Goal: Task Accomplishment & Management: Use online tool/utility

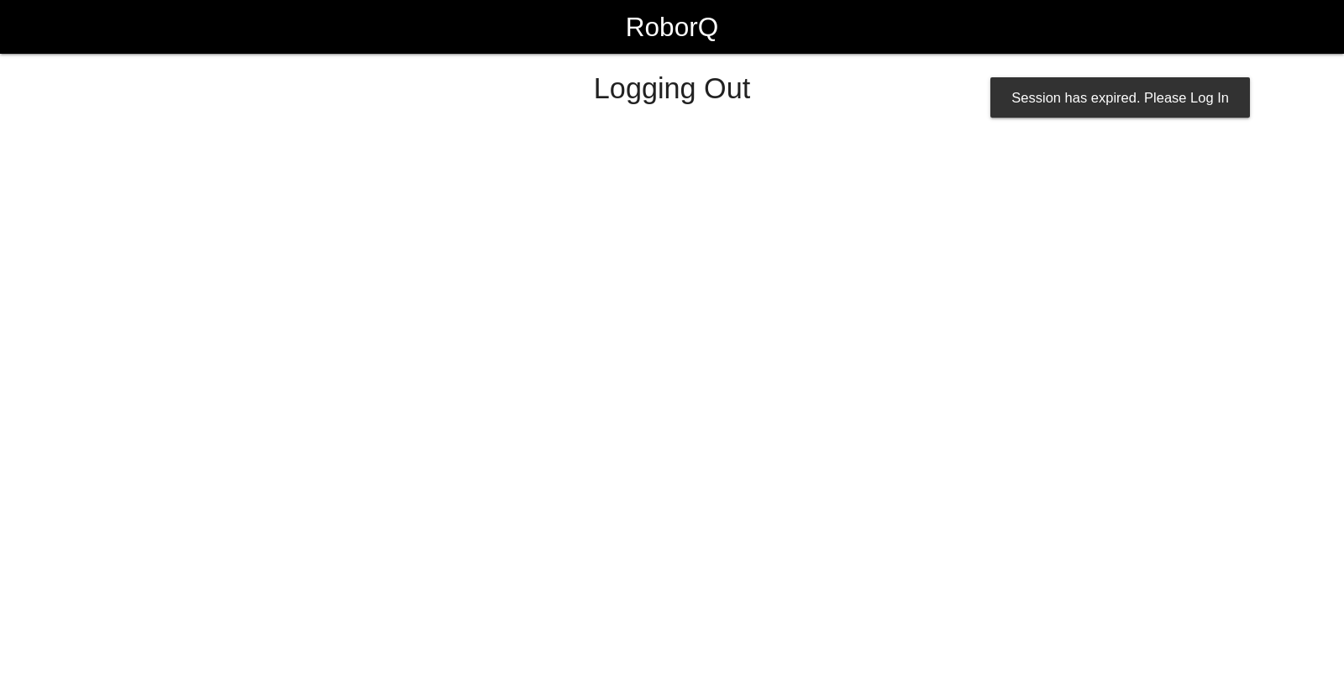
select select "Worker"
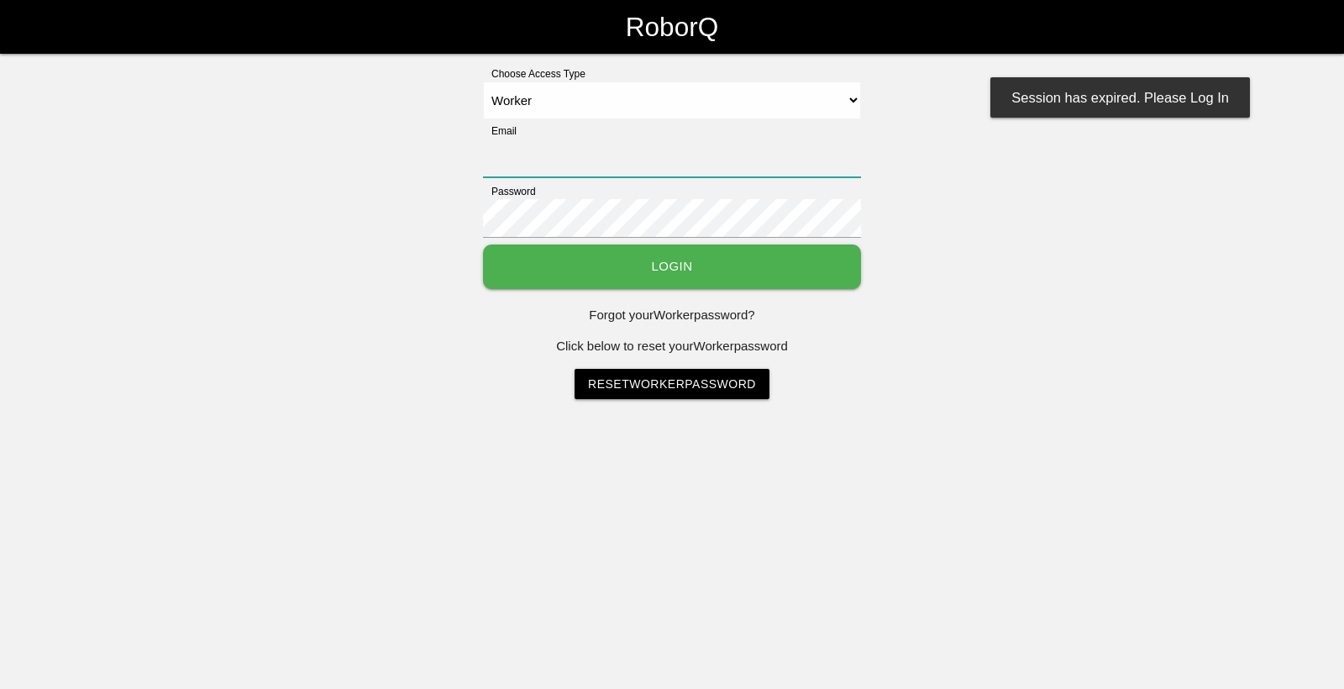
type input "[EMAIL_ADDRESS][DOMAIN_NAME]"
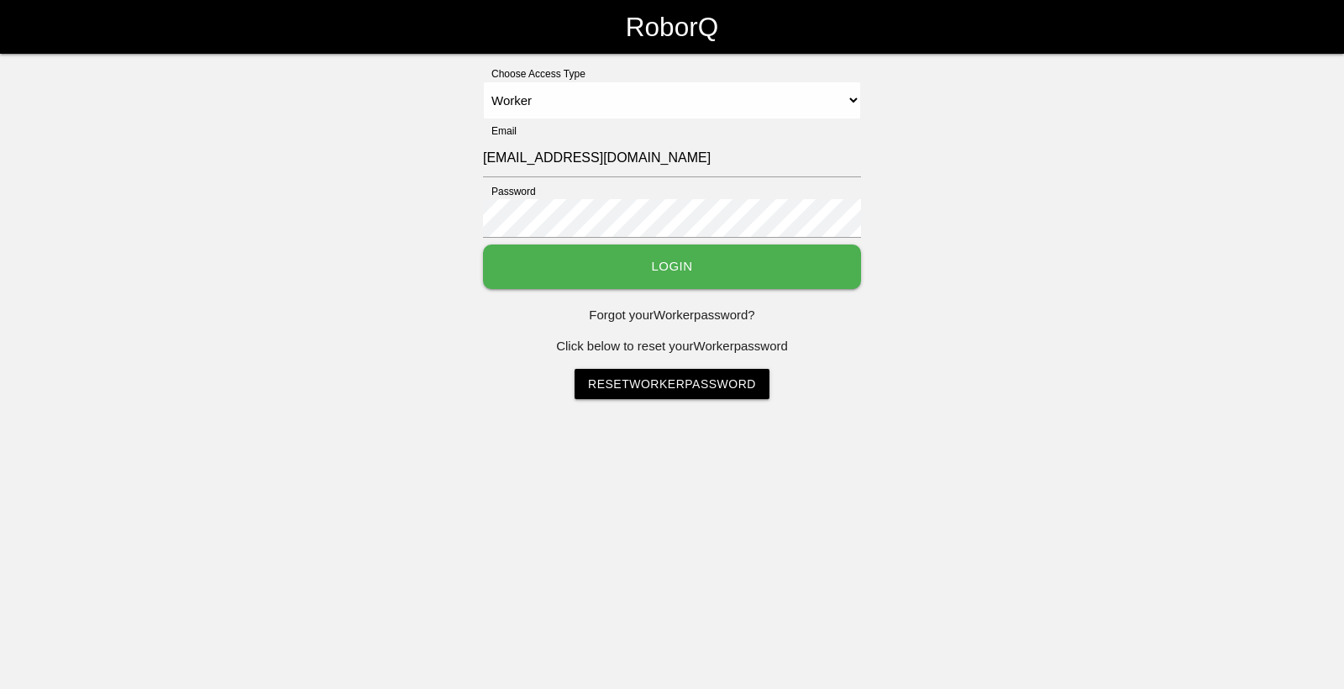
click at [689, 277] on button "Login" at bounding box center [672, 266] width 378 height 45
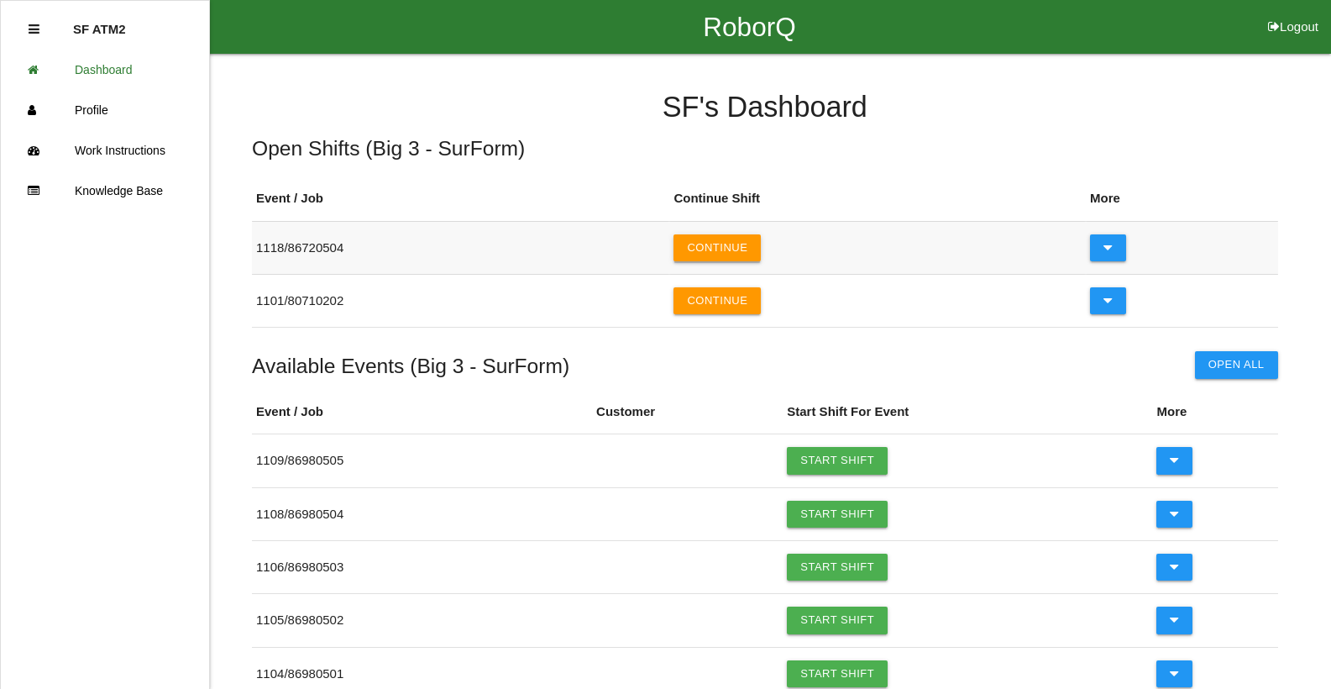
click at [721, 236] on button "Continue" at bounding box center [717, 247] width 87 height 27
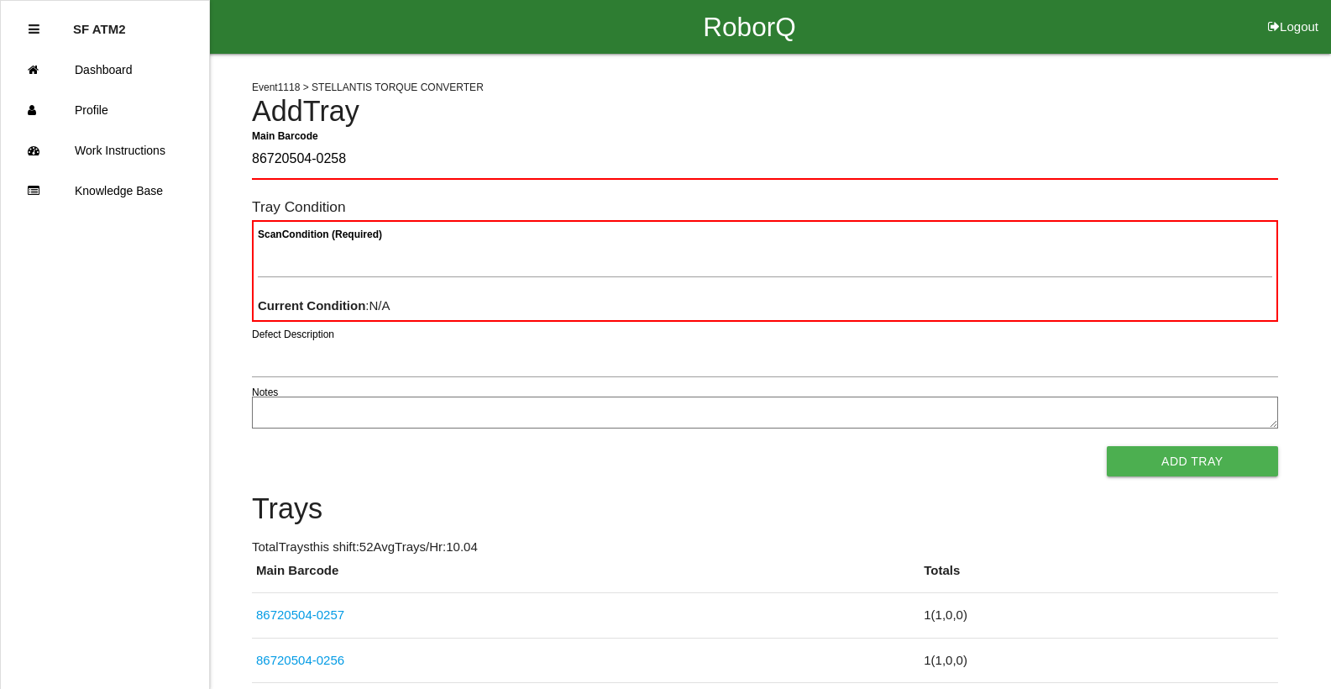
type Barcode "86720504-0258"
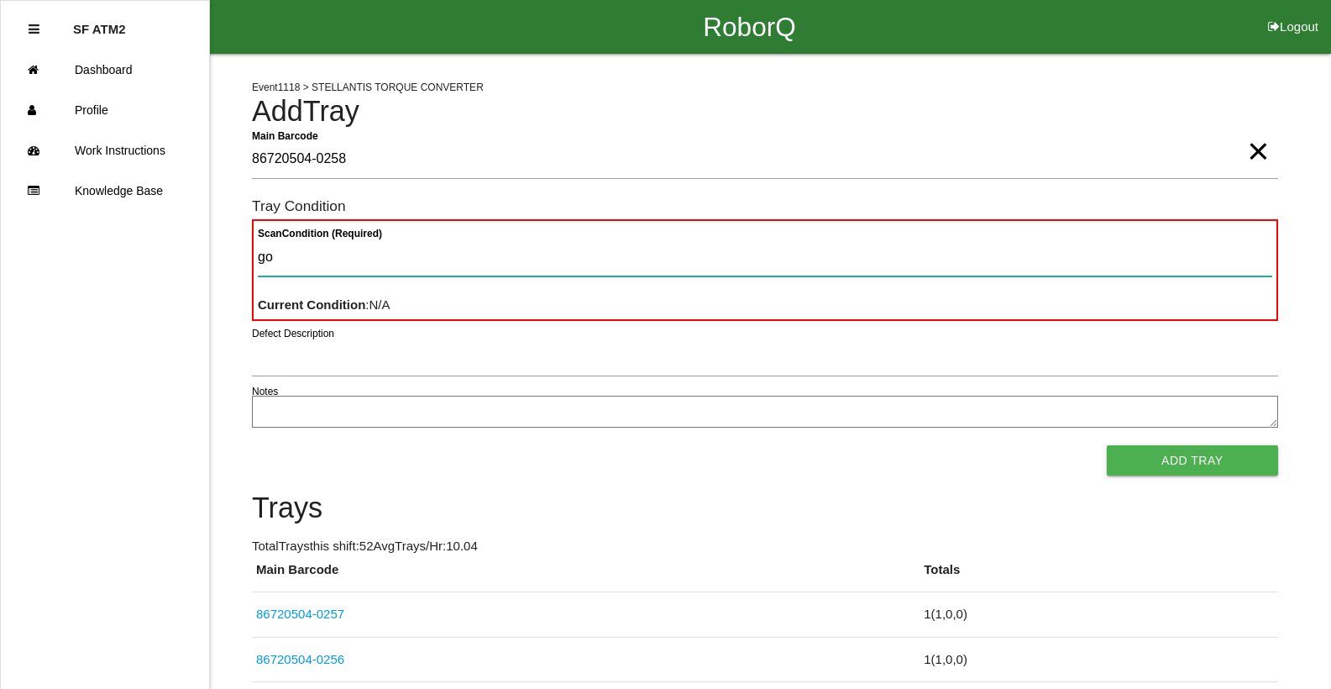
type Condition "goo"
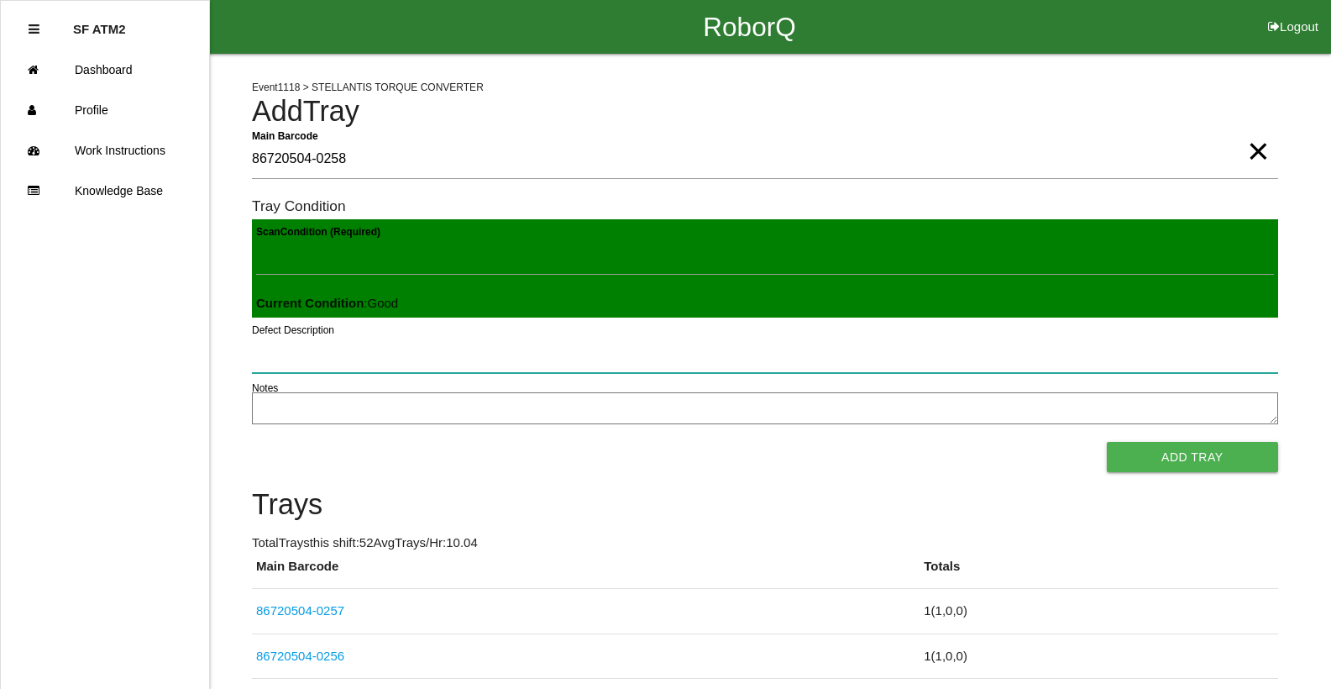
click at [1107, 442] on button "Add Tray" at bounding box center [1192, 457] width 171 height 30
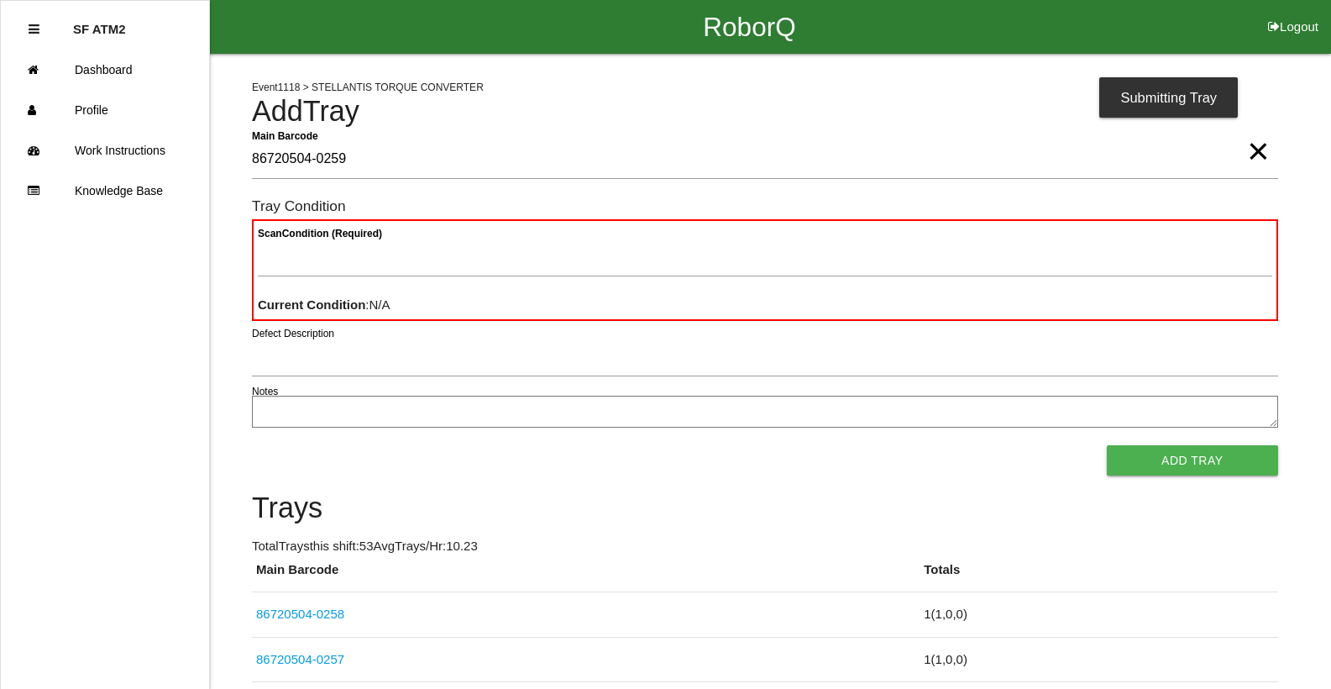
type Barcode "86720504-0259"
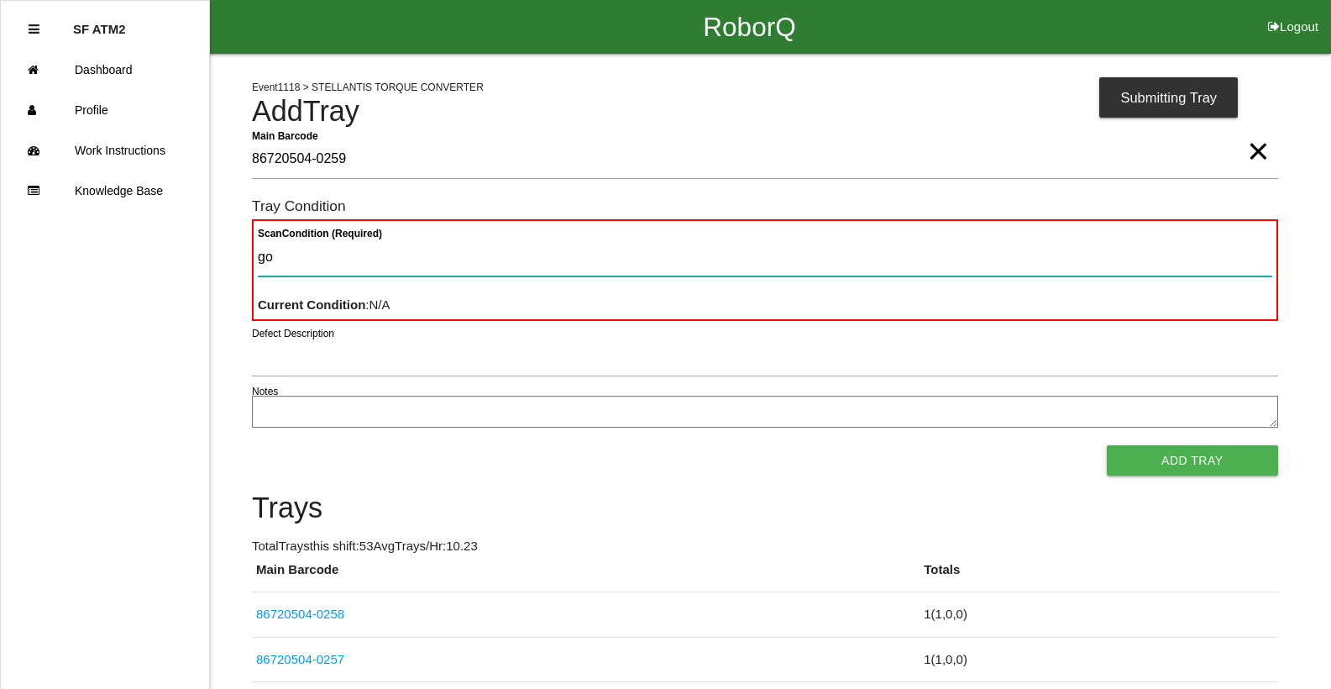
type Condition "goo"
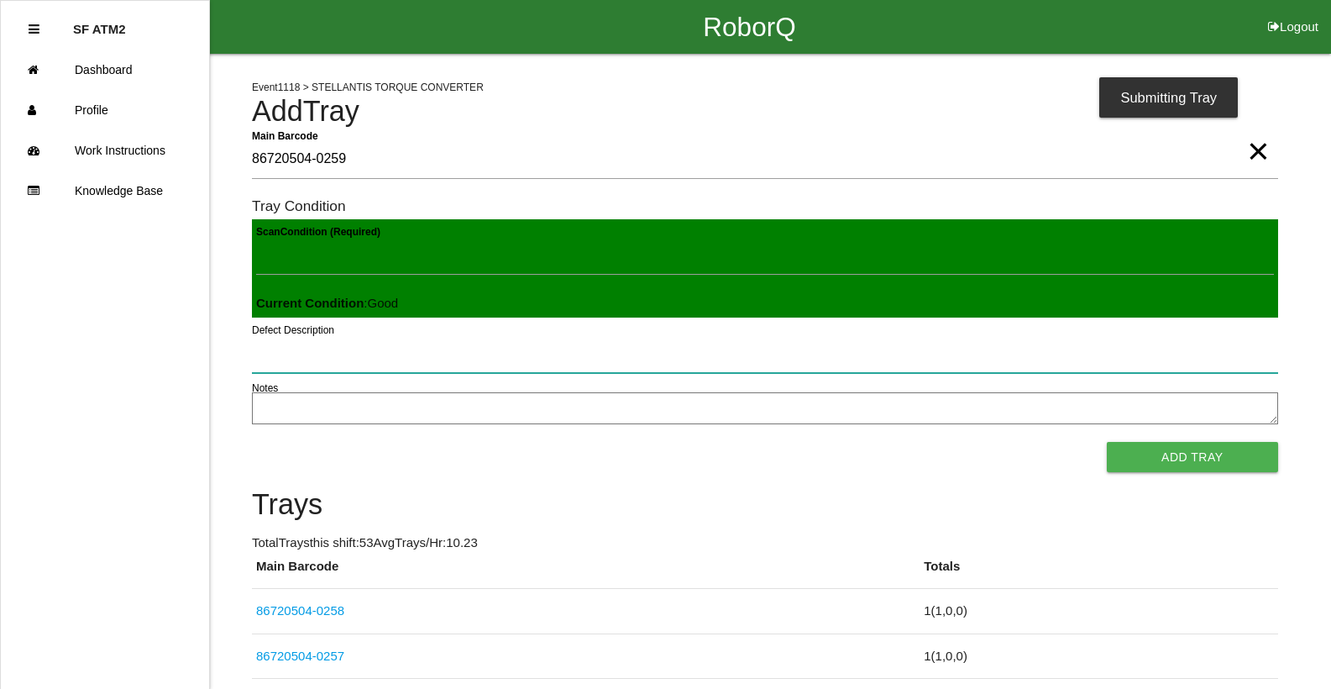
click at [1107, 442] on button "Add Tray" at bounding box center [1192, 457] width 171 height 30
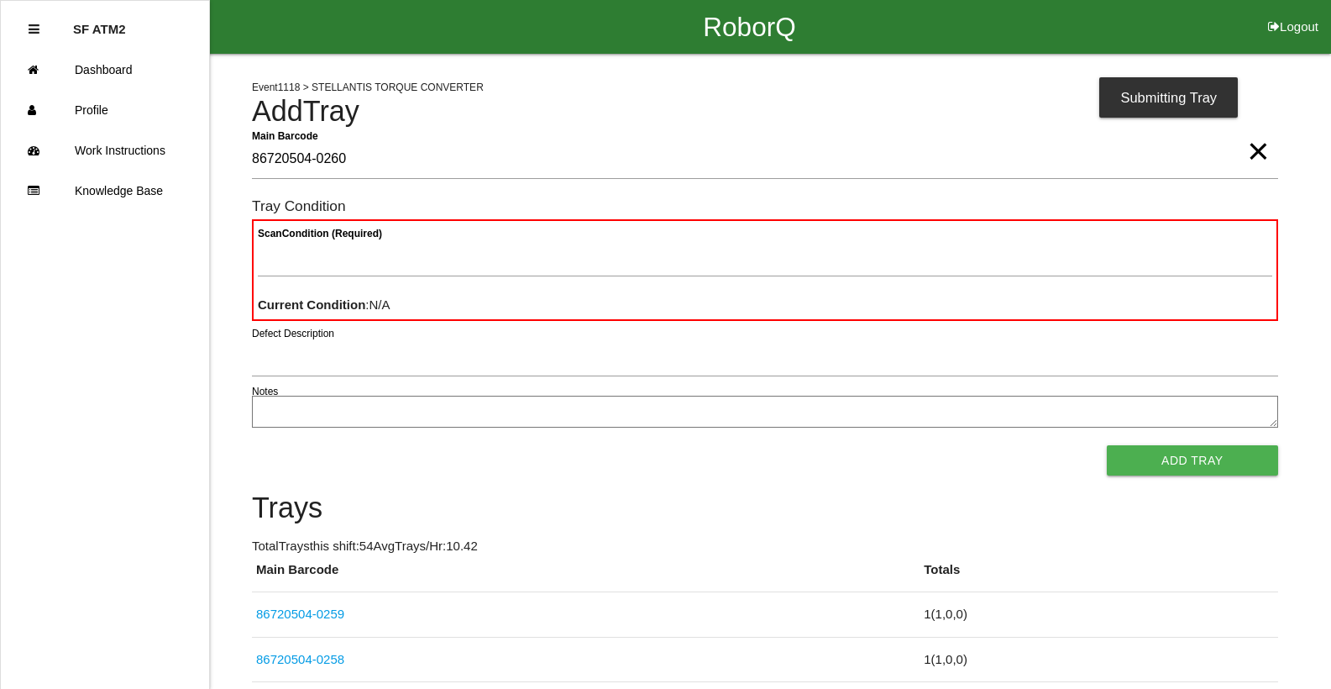
type Barcode "86720504-0260"
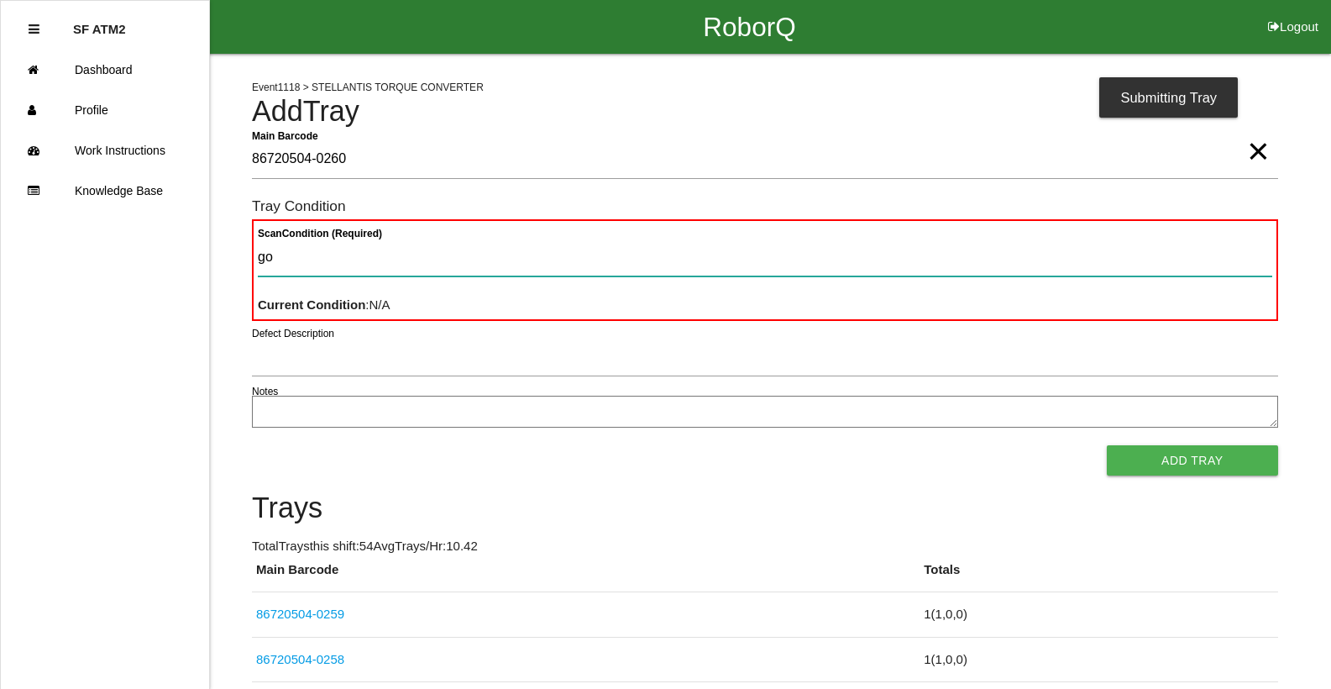
type Condition "goo"
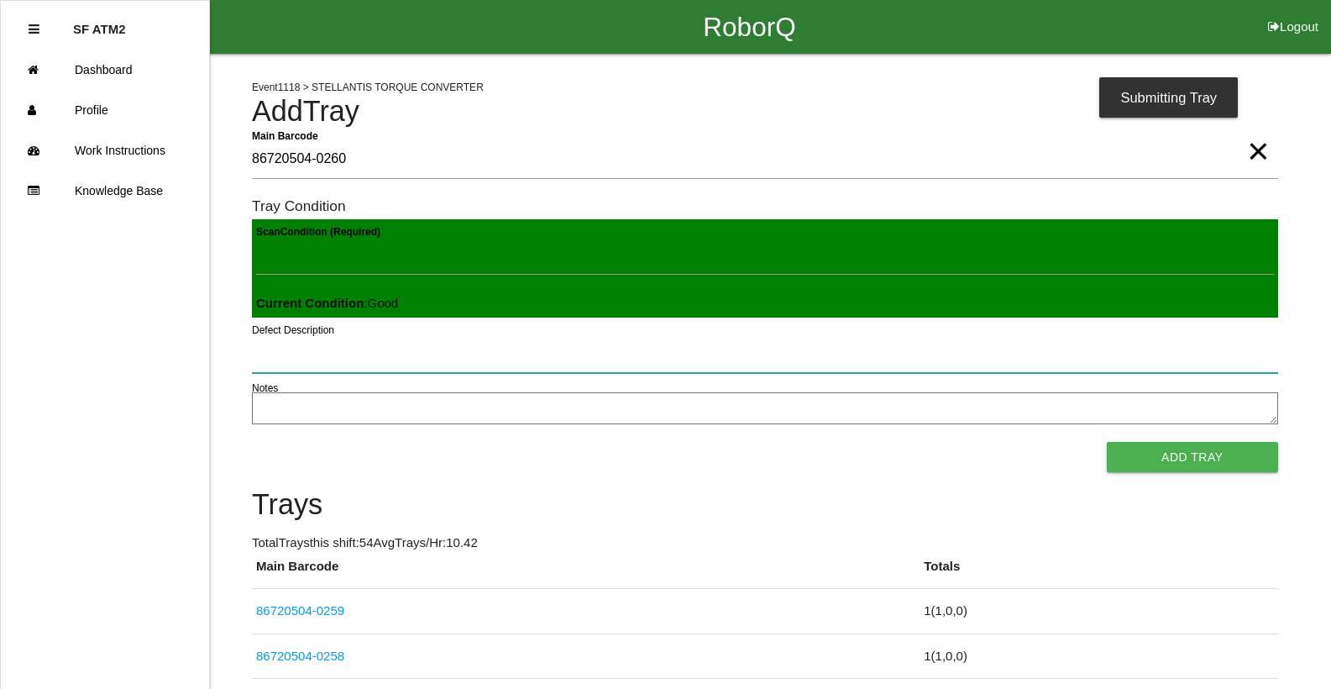
click at [1107, 442] on button "Add Tray" at bounding box center [1192, 457] width 171 height 30
